Goal: Find specific page/section: Find specific page/section

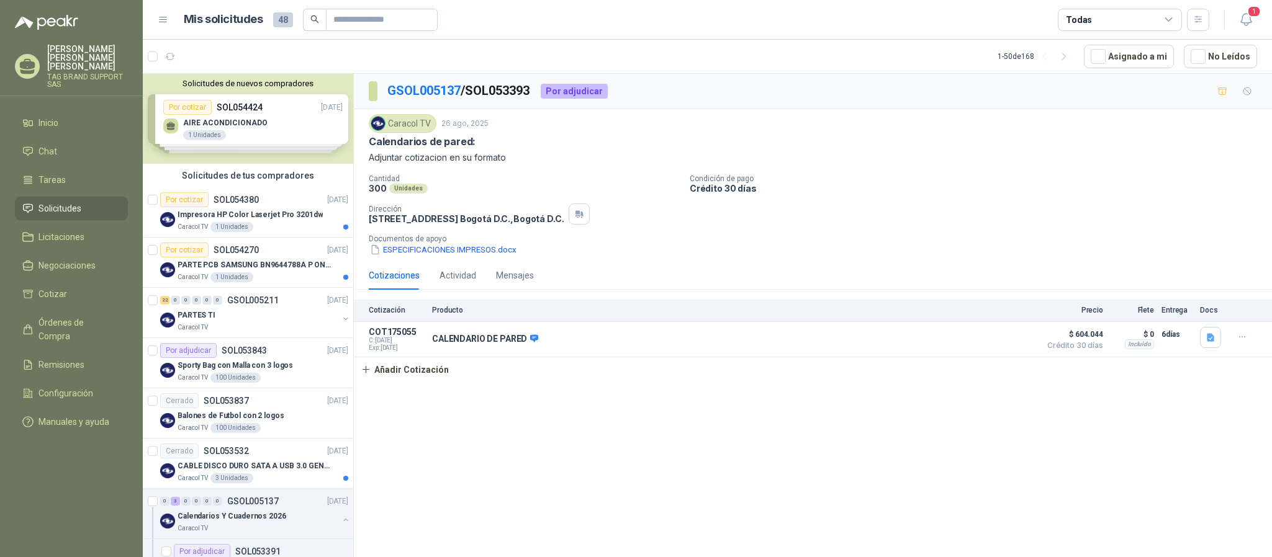
scroll to position [246, 0]
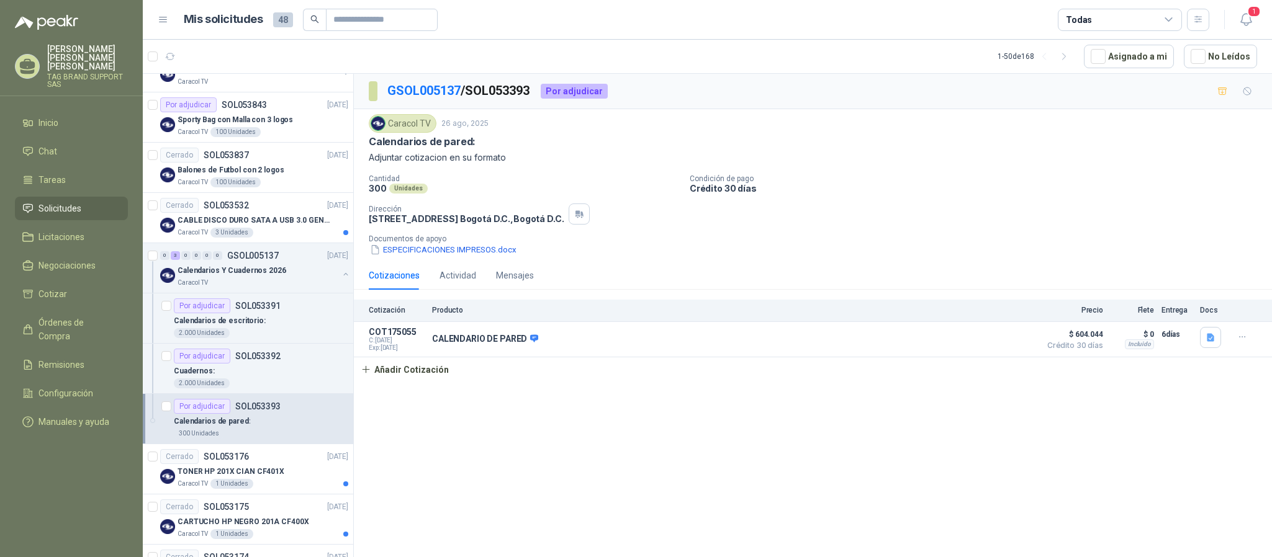
click at [80, 203] on span "Solicitudes" at bounding box center [59, 209] width 43 height 14
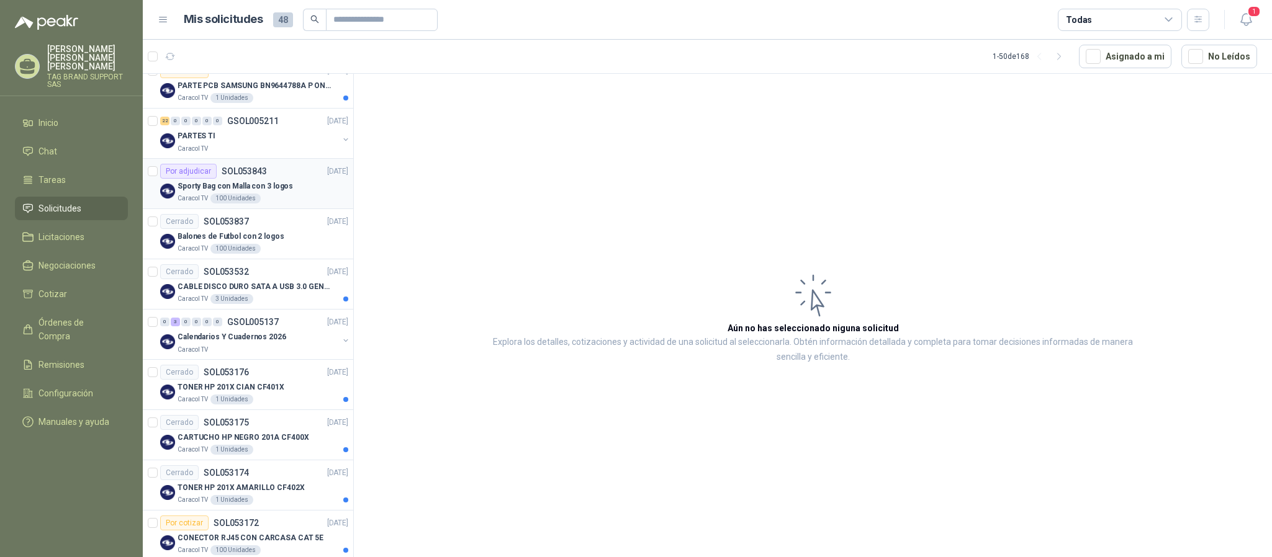
scroll to position [181, 0]
click at [281, 350] on div "Caracol TV" at bounding box center [258, 348] width 161 height 10
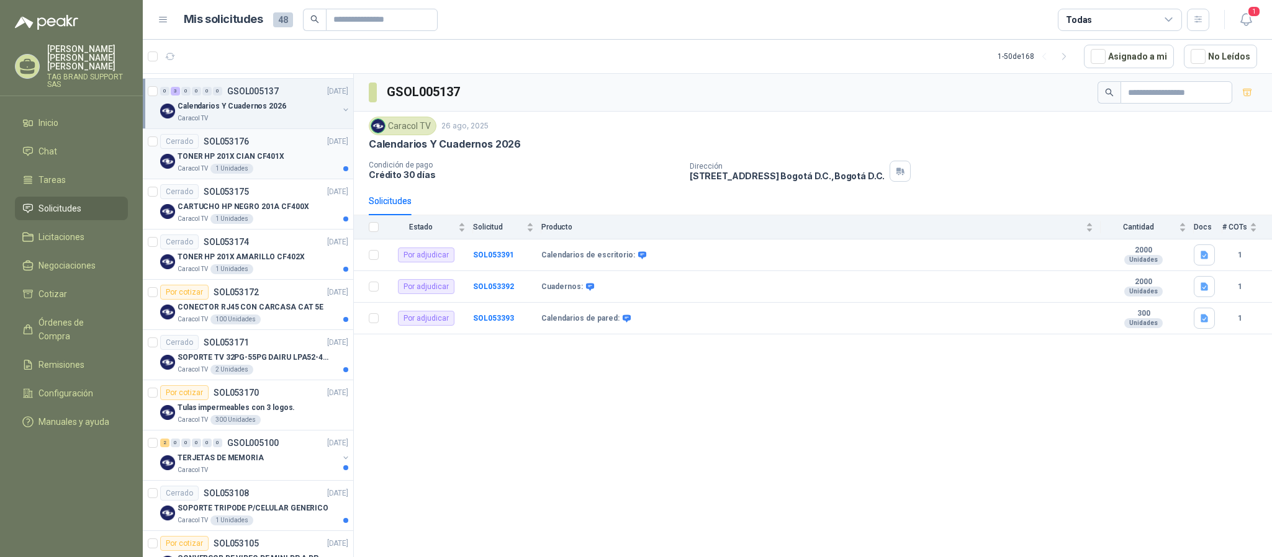
scroll to position [412, 0]
click at [284, 397] on div "Por cotizar SOL053170 22/08/25" at bounding box center [254, 391] width 188 height 15
